Goal: Navigation & Orientation: Find specific page/section

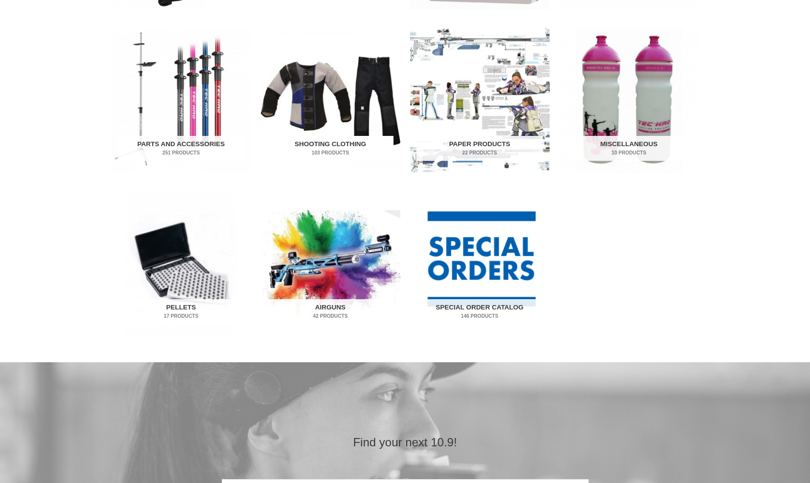
scroll to position [521, 0]
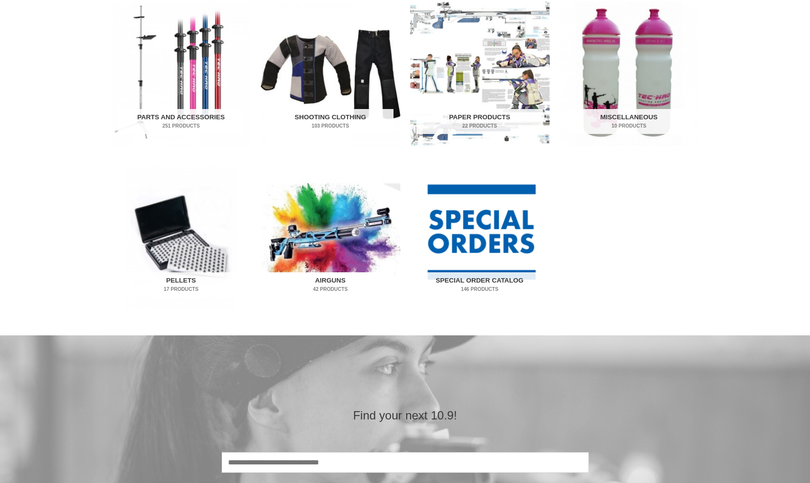
click at [326, 222] on img "Visit product category Airguns" at bounding box center [330, 236] width 139 height 145
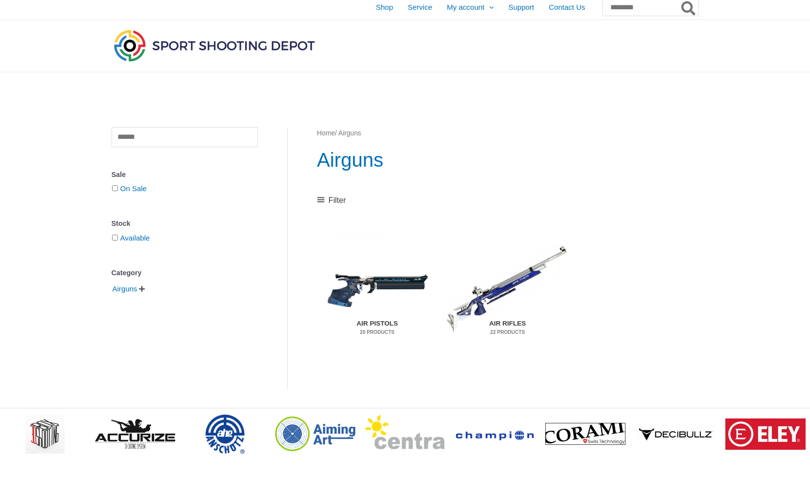
scroll to position [5, 0]
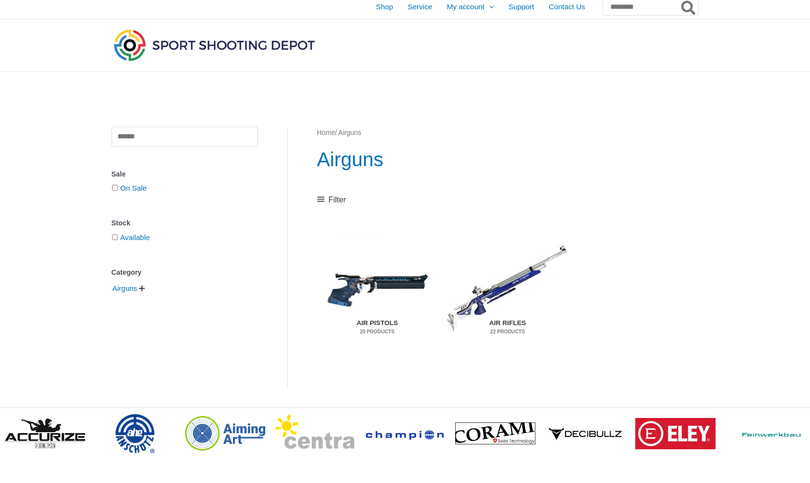
click at [385, 276] on img "Visit product category Air Pistols" at bounding box center [377, 289] width 120 height 126
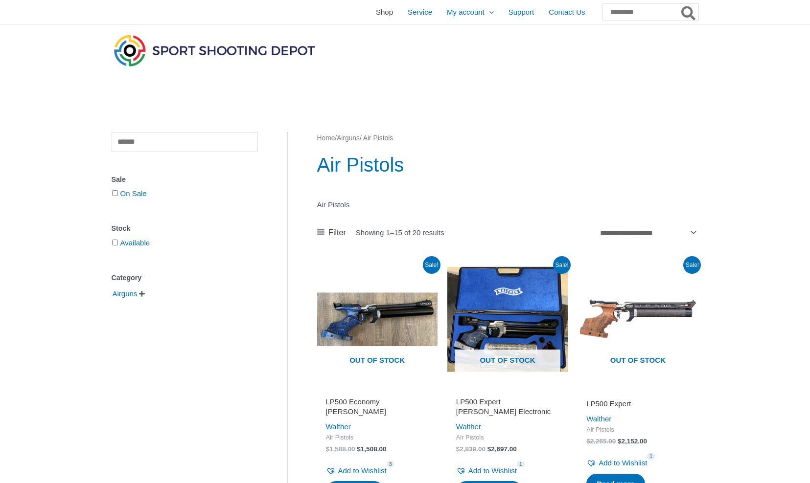
click at [376, 14] on span "Shop" at bounding box center [384, 12] width 17 height 24
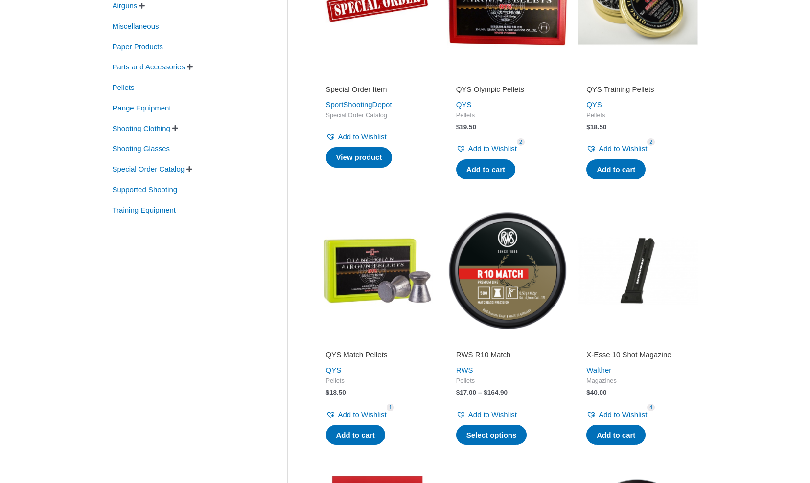
scroll to position [264, 0]
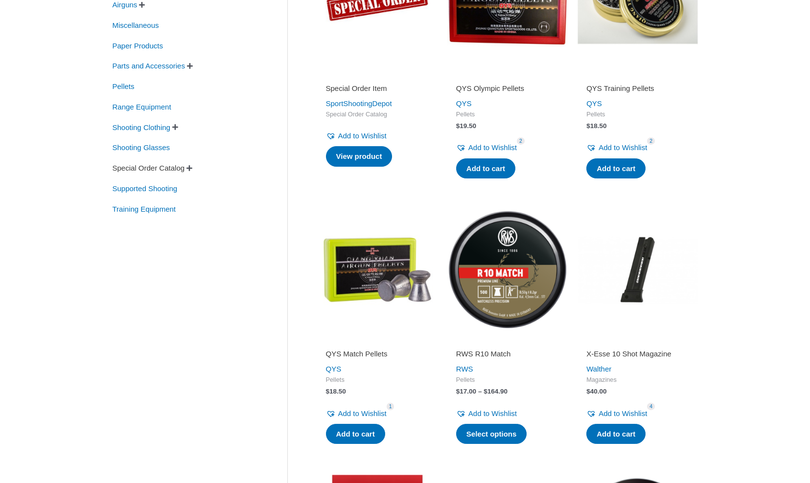
click at [173, 168] on span "Special Order Catalog" at bounding box center [149, 168] width 74 height 17
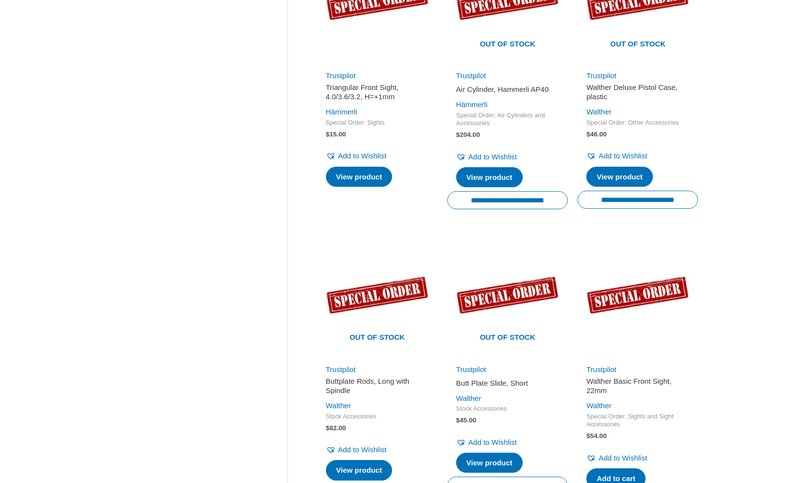
scroll to position [1127, 0]
